Goal: Task Accomplishment & Management: Use online tool/utility

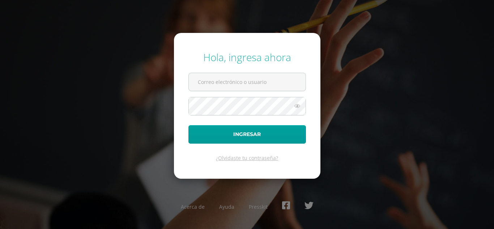
type input "[EMAIL_ADDRESS][DOMAIN_NAME]"
click at [300, 109] on icon at bounding box center [296, 106] width 9 height 9
click at [188, 125] on button "Ingresar" at bounding box center [246, 134] width 117 height 18
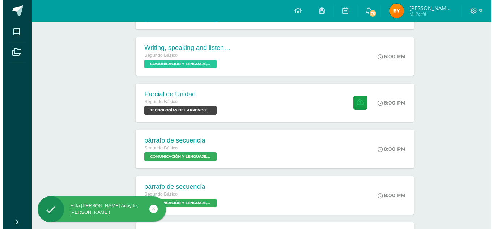
scroll to position [192, 0]
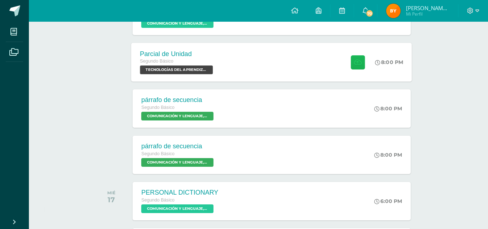
click at [354, 57] on button at bounding box center [358, 62] width 14 height 14
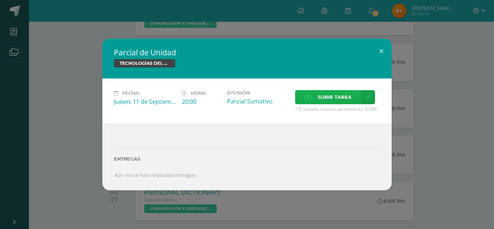
click at [331, 97] on span "Subir tarea" at bounding box center [335, 96] width 34 height 13
click at [0, 0] on input "Subir tarea" at bounding box center [0, 0] width 0 height 0
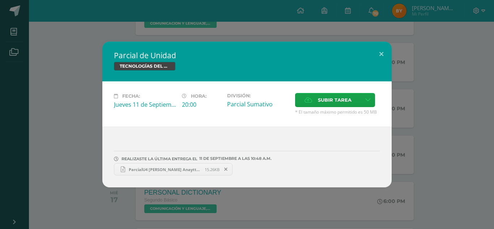
click at [151, 175] on link "ParcialU4 [PERSON_NAME] Anaytte [PERSON_NAME].xlsx 15.26KB" at bounding box center [173, 169] width 119 height 12
